Goal: Information Seeking & Learning: Learn about a topic

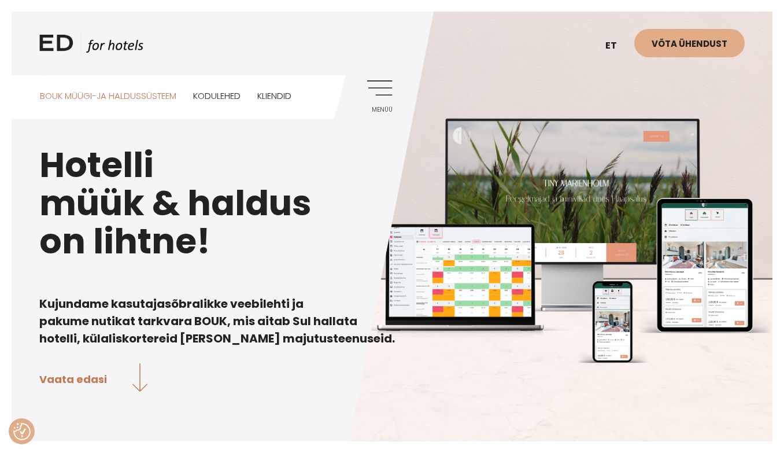
click at [161, 99] on link "BOUK MÜÜGI-JA HALDUSSÜSTEEM" at bounding box center [108, 95] width 137 height 41
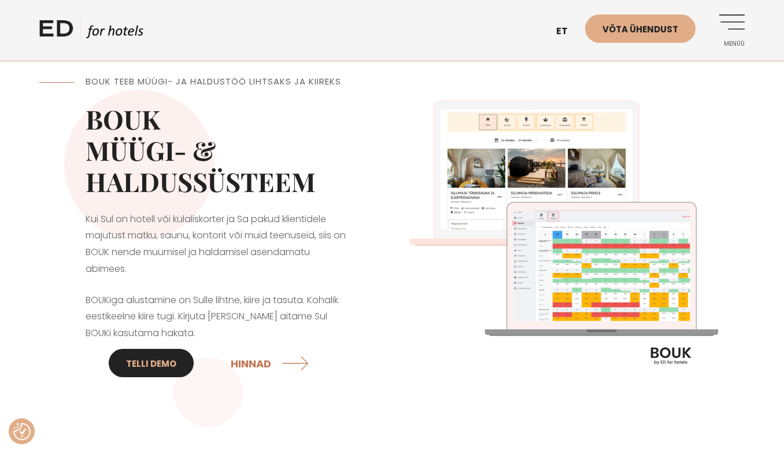
click at [150, 364] on link "Telli DEMO" at bounding box center [151, 363] width 85 height 28
click at [164, 363] on link "Telli DEMO" at bounding box center [151, 363] width 85 height 28
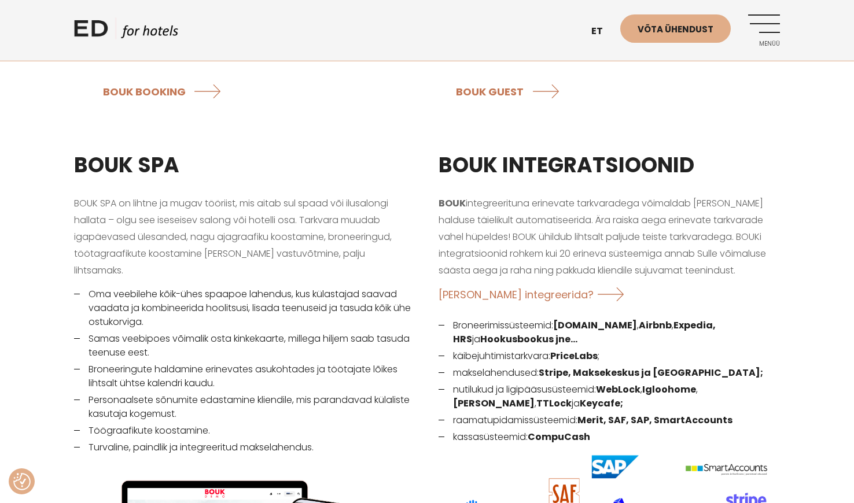
scroll to position [1445, 0]
click at [124, 37] on link "ED HOTELS" at bounding box center [126, 31] width 104 height 29
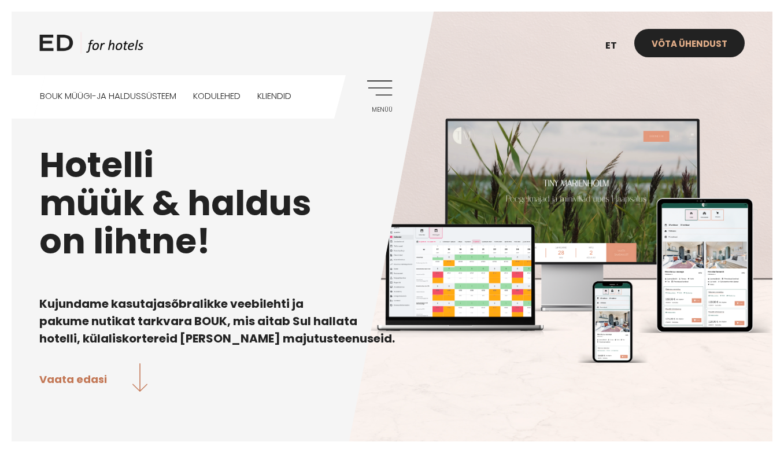
click at [680, 39] on link "Võta ühendust" at bounding box center [690, 43] width 110 height 28
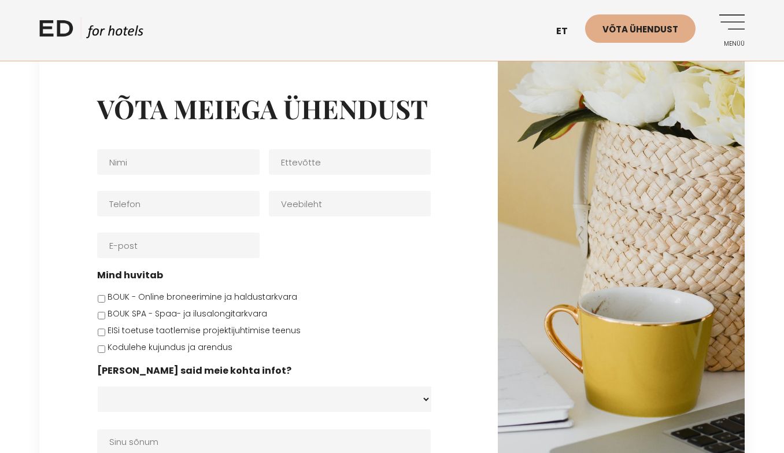
click at [739, 19] on link "Menüü" at bounding box center [729, 30] width 32 height 32
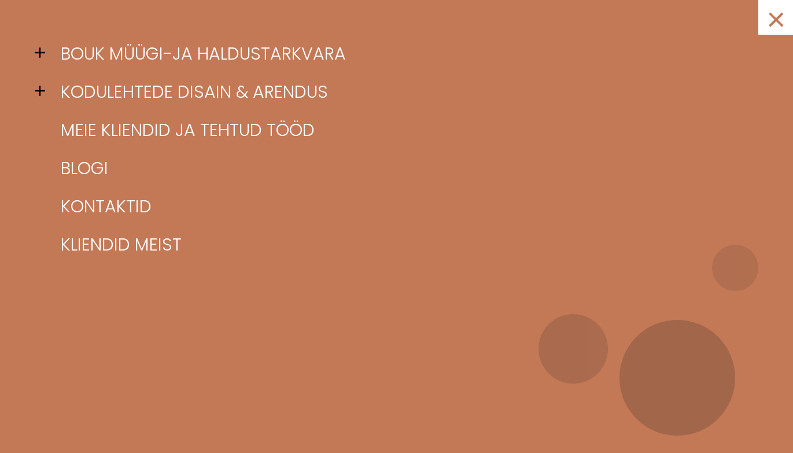
click at [36, 52] on span at bounding box center [43, 52] width 17 height 17
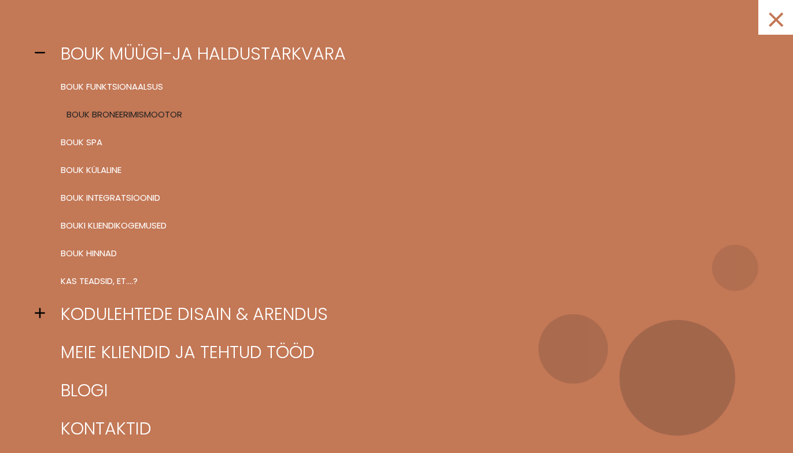
click at [98, 127] on link "BOUK BRONEERIMISMOOTOR" at bounding box center [411, 115] width 706 height 28
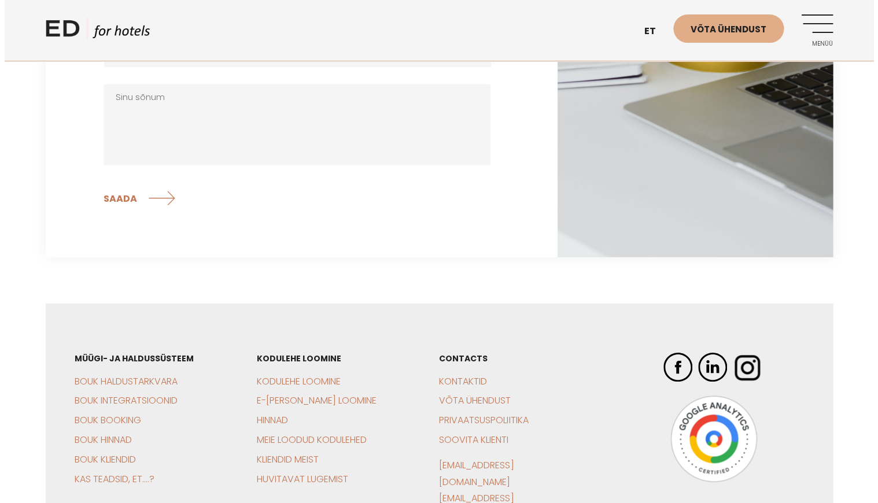
scroll to position [3218, 0]
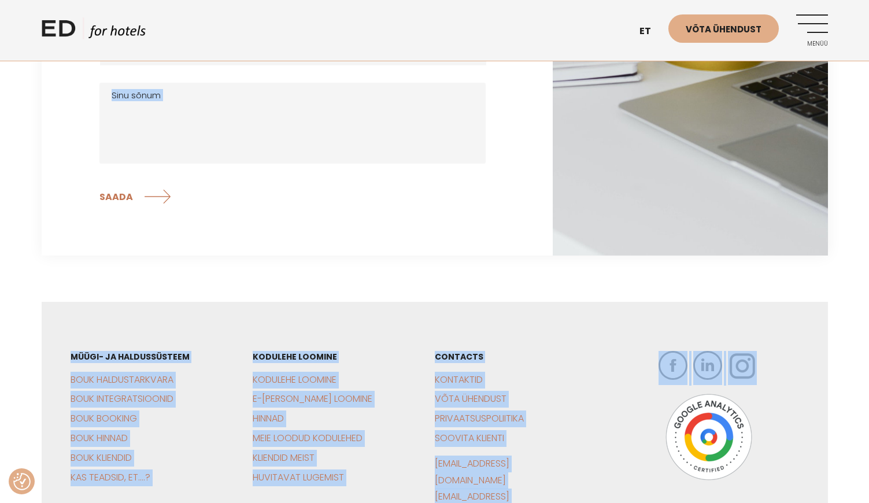
drag, startPoint x: 868, startPoint y: 460, endPoint x: 828, endPoint y: 238, distance: 226.2
click at [784, 29] on link "Menüü" at bounding box center [813, 30] width 32 height 32
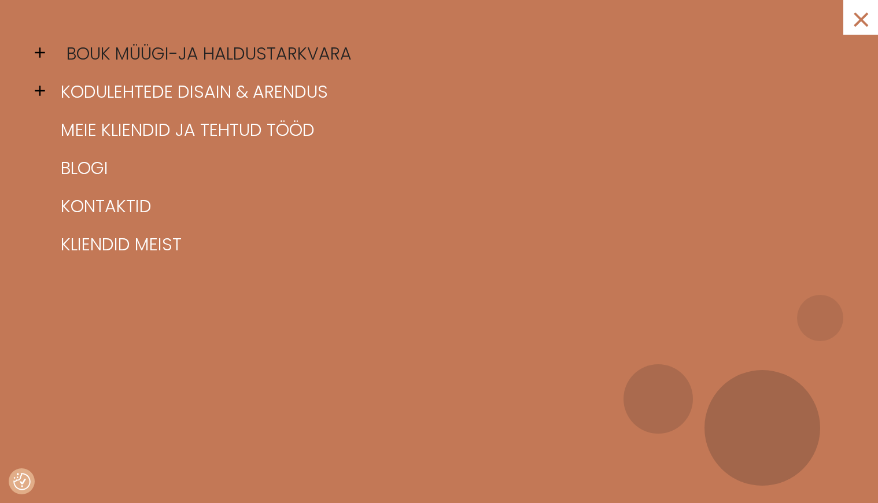
click at [72, 48] on link "BOUK müügi-ja haldustarkvara" at bounding box center [453, 54] width 791 height 38
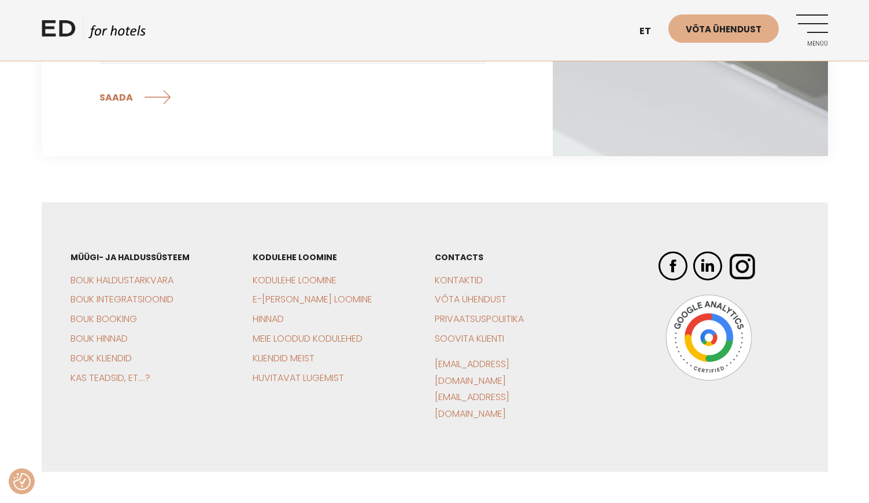
scroll to position [3708, 0]
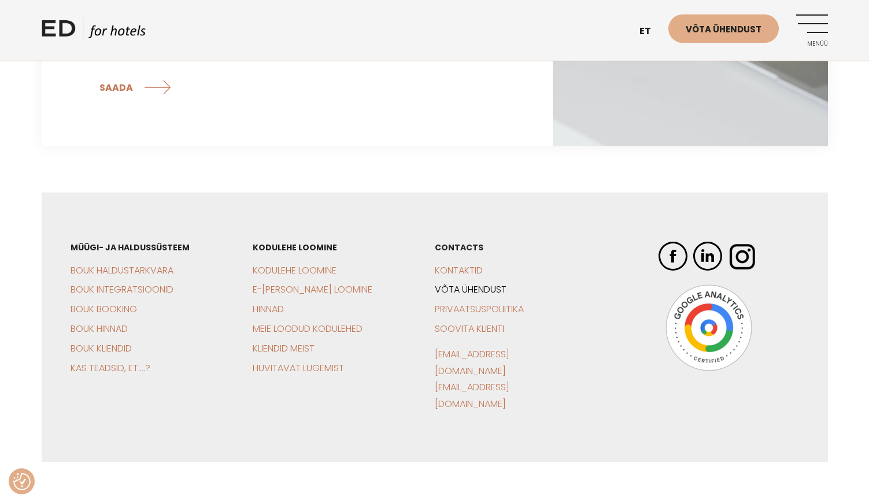
click at [483, 283] on link "Võta ühendust" at bounding box center [471, 289] width 72 height 13
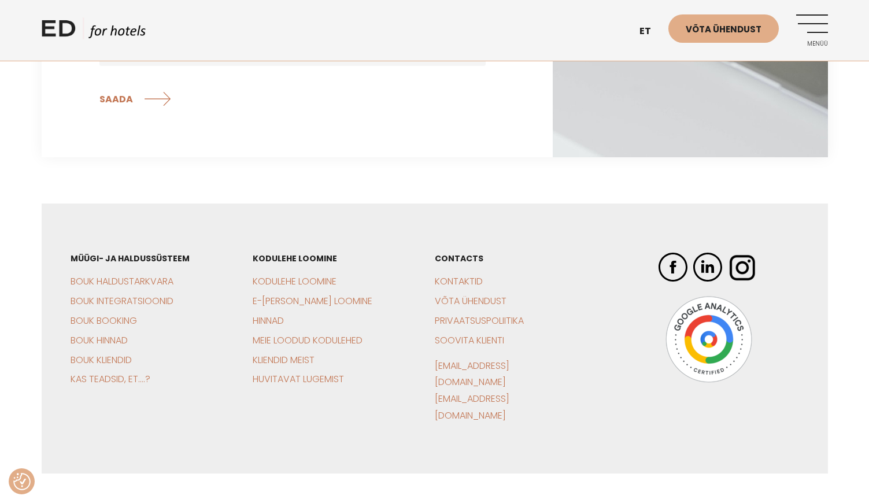
scroll to position [474, 0]
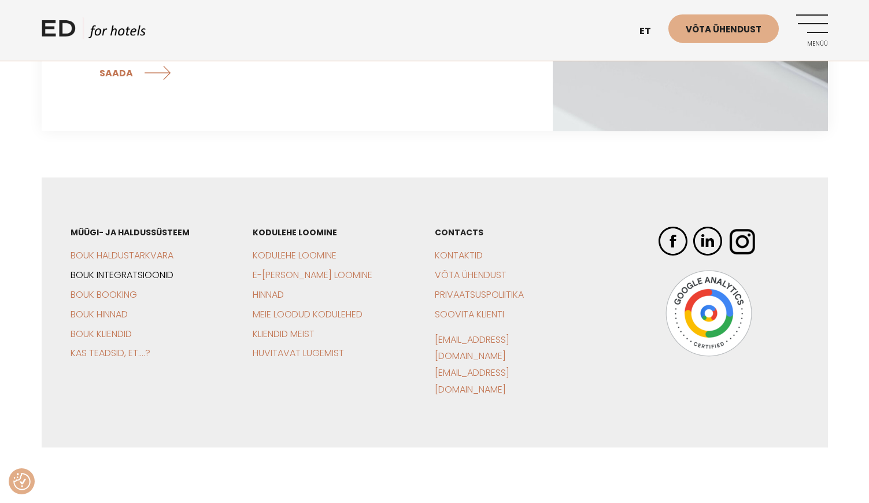
click at [119, 276] on link "BOUK Integratsioonid" at bounding box center [122, 274] width 103 height 13
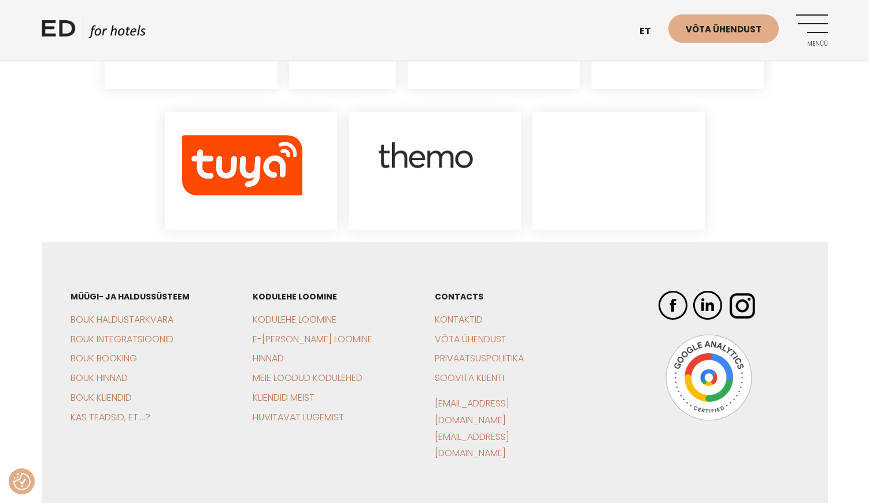
scroll to position [1729, 0]
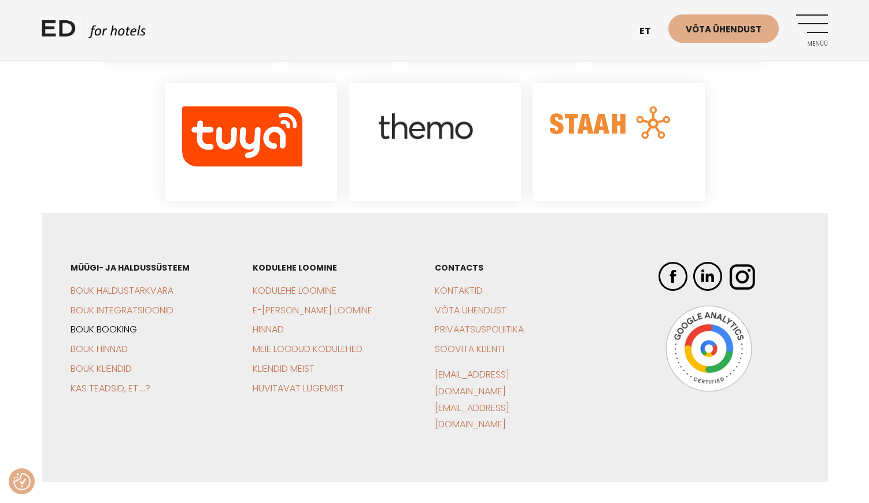
click at [102, 323] on link "BOUK Booking" at bounding box center [104, 329] width 67 height 13
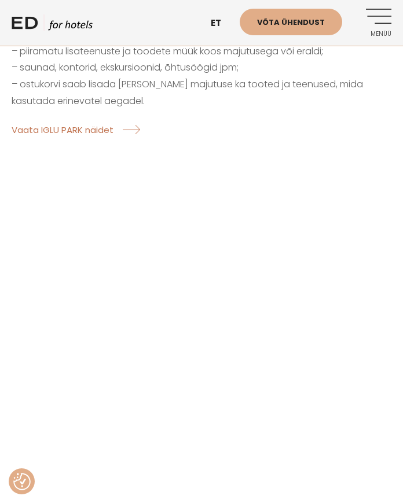
scroll to position [1944, 0]
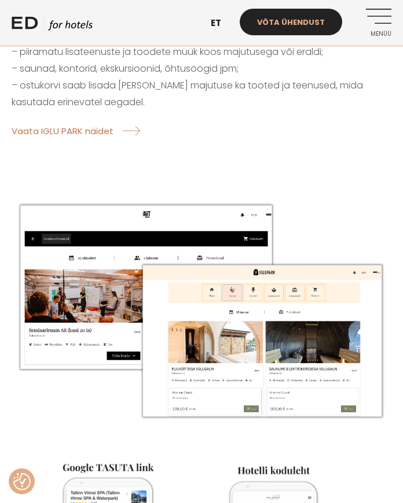
click at [292, 17] on link "Võta ühendust" at bounding box center [290, 22] width 102 height 27
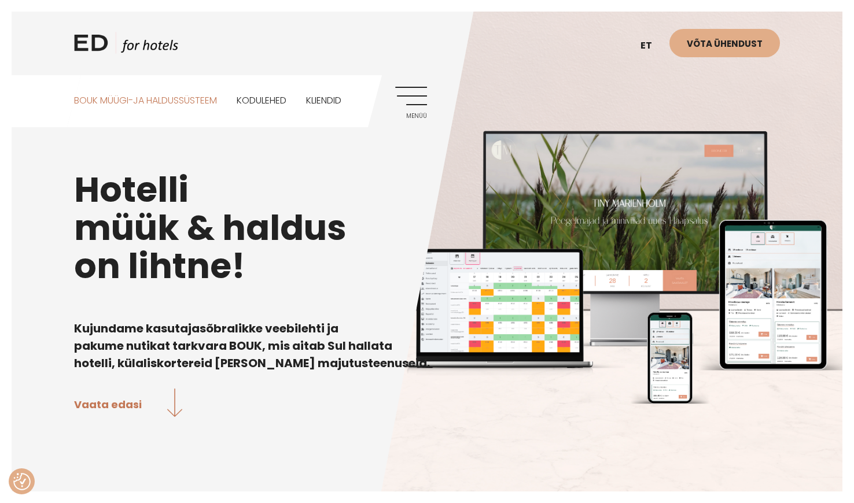
click at [112, 99] on link "BOUK MÜÜGI-JA HALDUSSÜSTEEM" at bounding box center [145, 100] width 143 height 51
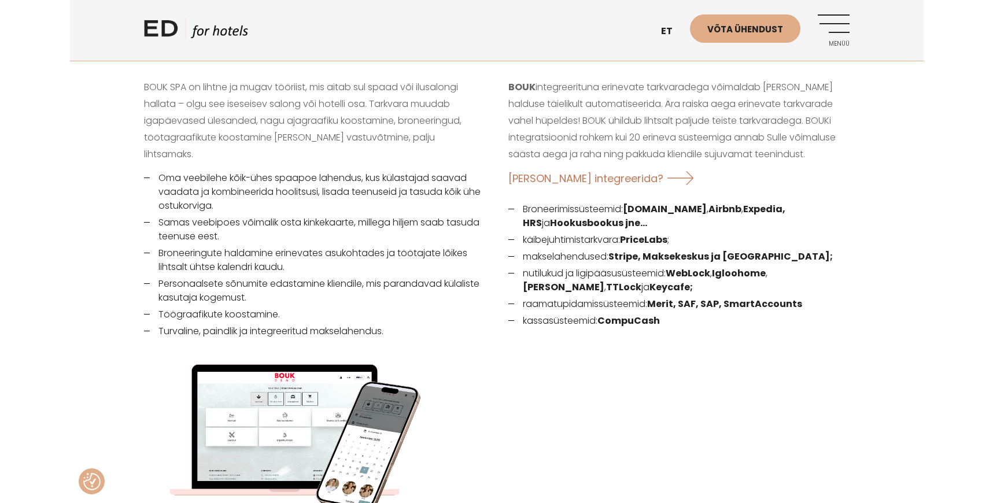
scroll to position [1561, 0]
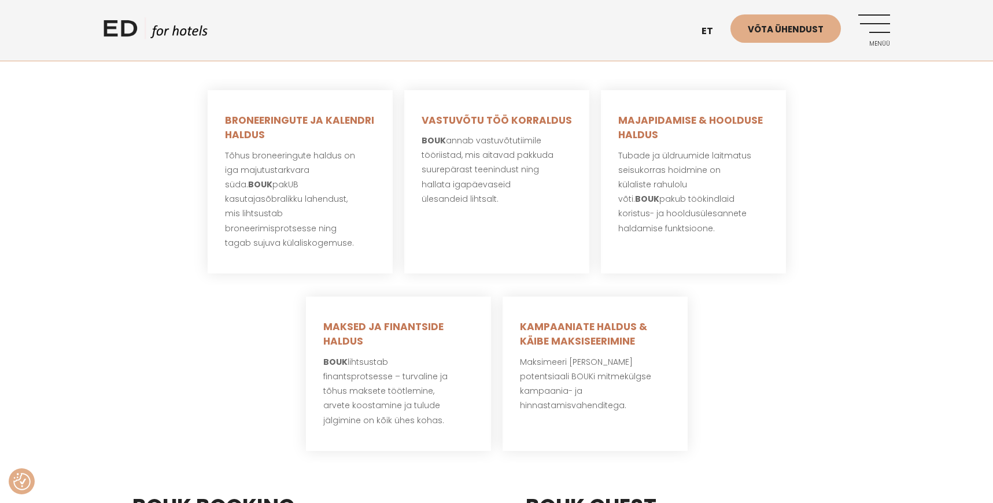
click at [164, 31] on link "ED HOTELS" at bounding box center [156, 31] width 104 height 29
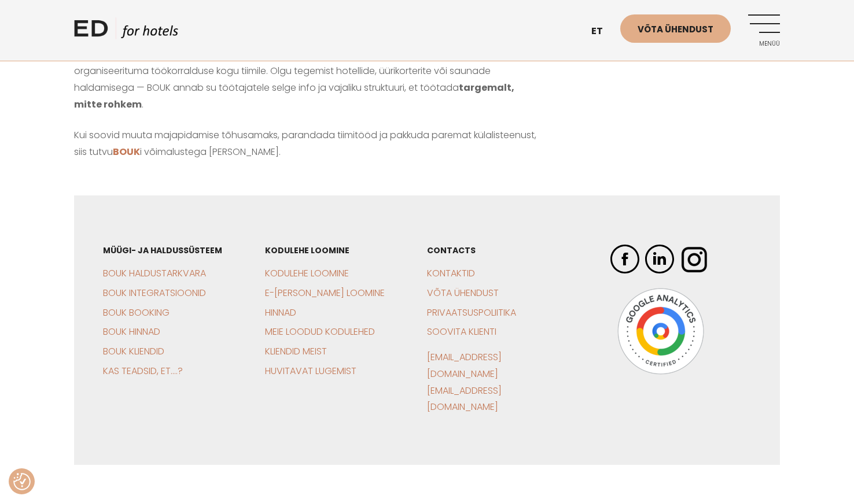
scroll to position [1283, 0]
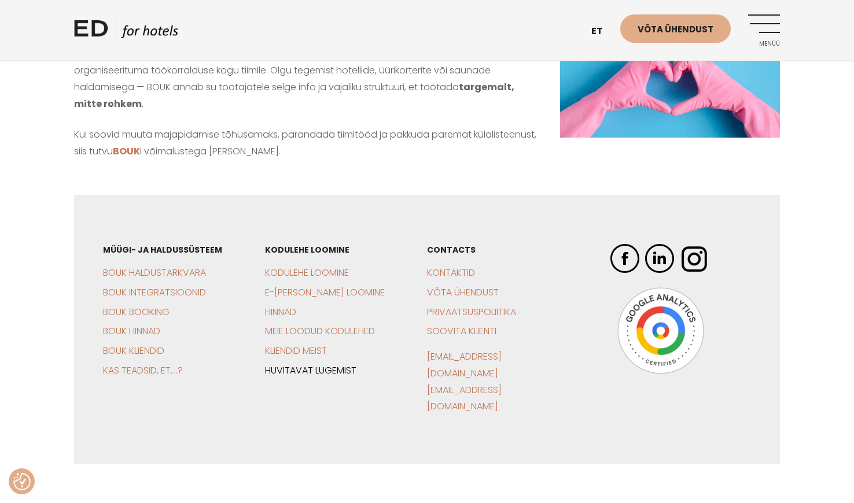
click at [298, 364] on link "Huvitavat lugemist" at bounding box center [310, 370] width 91 height 13
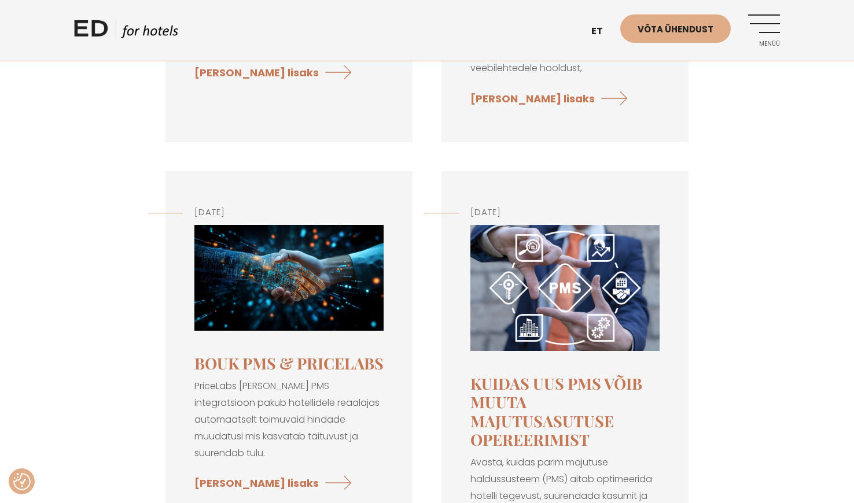
scroll to position [2082, 0]
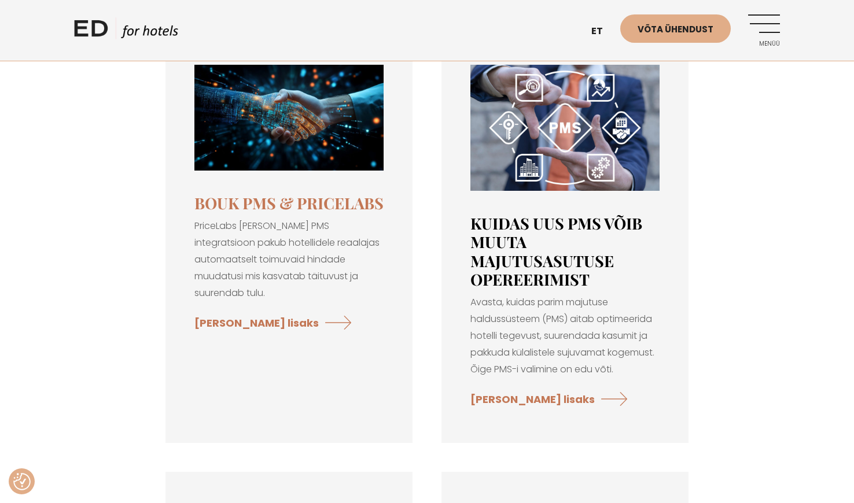
click at [530, 235] on link "Kuidas uus PMS võib muuta majutusasutuse opereerimist" at bounding box center [556, 251] width 172 height 77
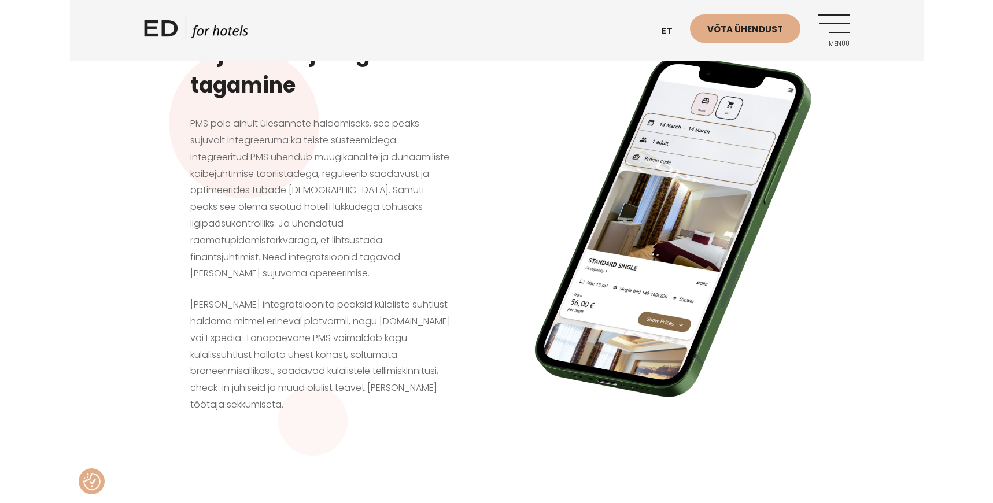
scroll to position [1213, 0]
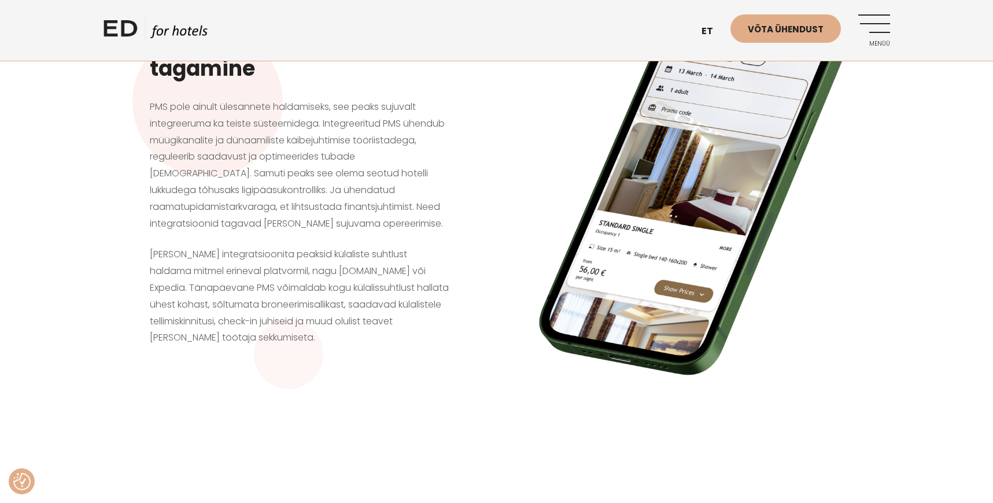
click at [853, 168] on div at bounding box center [497, 185] width 810 height 410
click at [810, 29] on link "Võta ühendust" at bounding box center [786, 28] width 110 height 28
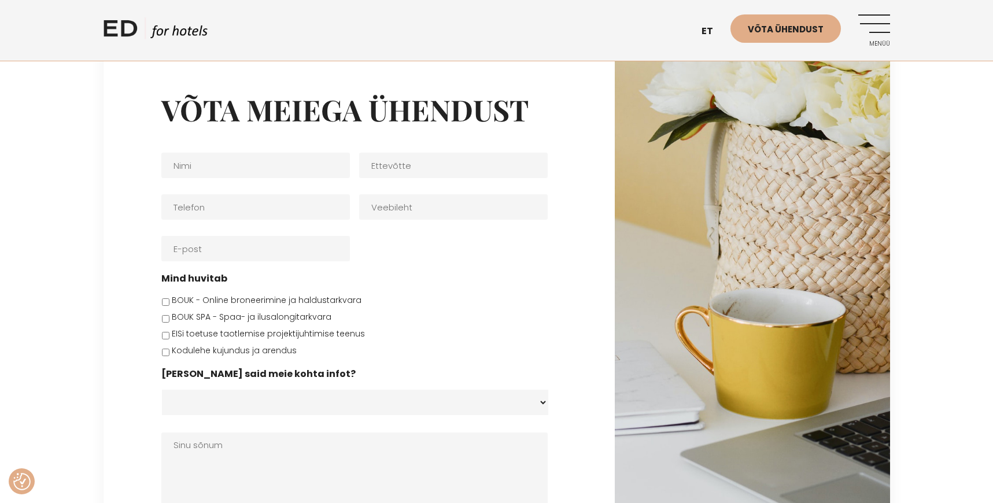
click at [36, 231] on div "Võta meiega ühendust Nimi * Ettevõtte Telefon * Veebileht E-post * Mind huvitab…" at bounding box center [496, 325] width 993 height 559
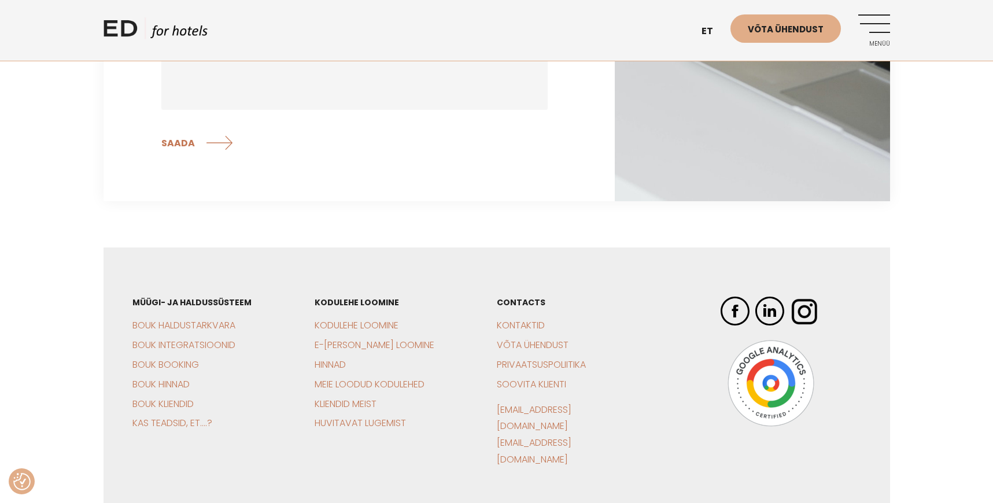
scroll to position [404, 0]
click at [215, 326] on link "BOUK Haldustarkvara" at bounding box center [183, 324] width 103 height 13
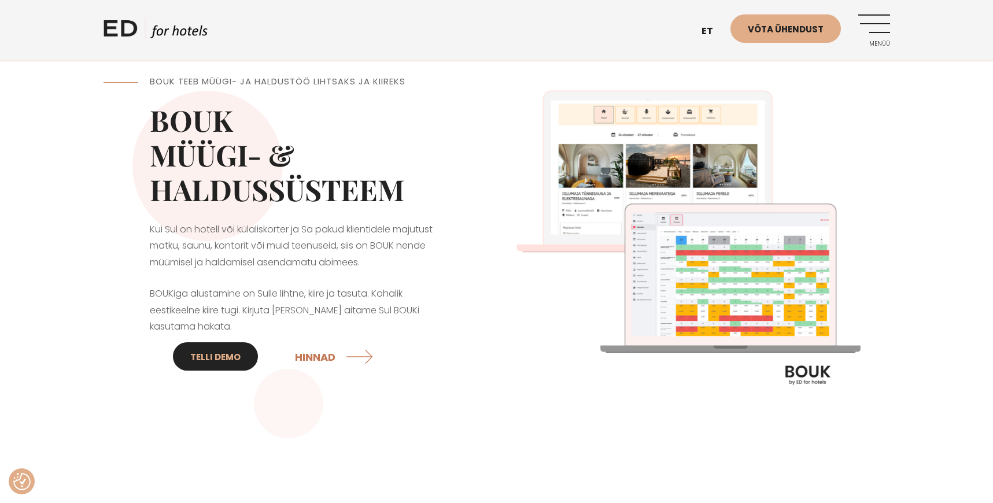
click at [214, 353] on link "Telli DEMO" at bounding box center [215, 356] width 85 height 28
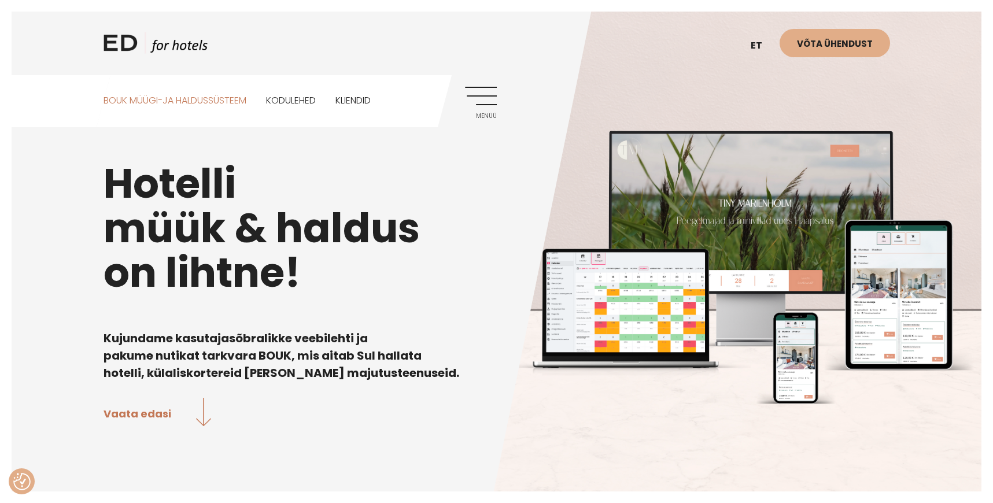
click at [124, 105] on link "BOUK MÜÜGI-JA HALDUSSÜSTEEM" at bounding box center [175, 100] width 143 height 51
